Goal: Task Accomplishment & Management: Manage account settings

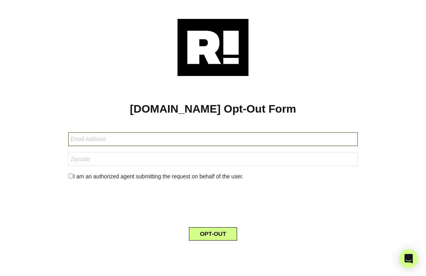
click at [250, 139] on input "text" at bounding box center [212, 139] width 289 height 14
type input "[EMAIL_ADDRESS][DOMAIN_NAME]"
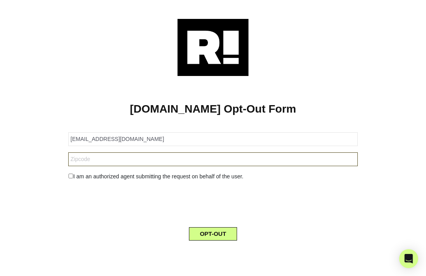
type input "80908"
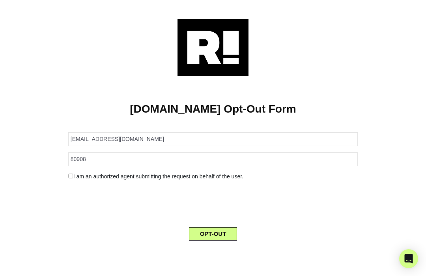
click at [69, 175] on input "checkbox" at bounding box center [70, 176] width 5 height 5
checkbox input "true"
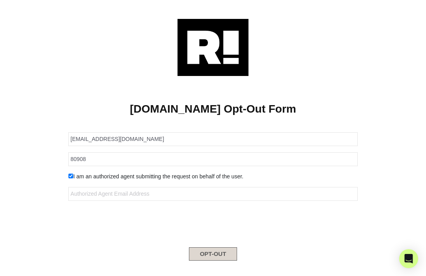
click at [205, 255] on button "OPT-OUT" at bounding box center [213, 254] width 48 height 13
